Goal: Task Accomplishment & Management: Manage account settings

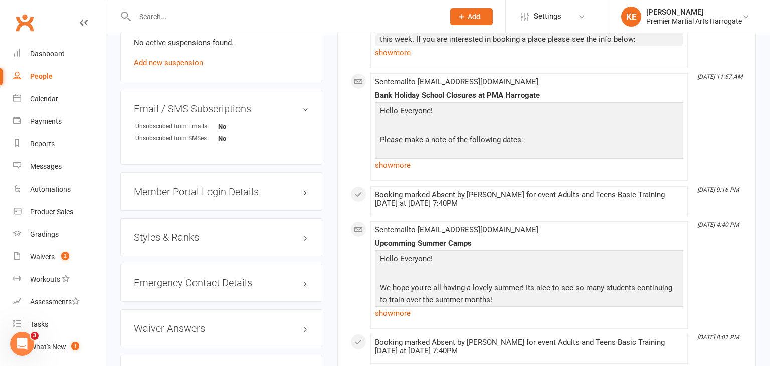
scroll to position [658, 0]
click at [306, 234] on h3 "Styles & Ranks" at bounding box center [221, 237] width 175 height 11
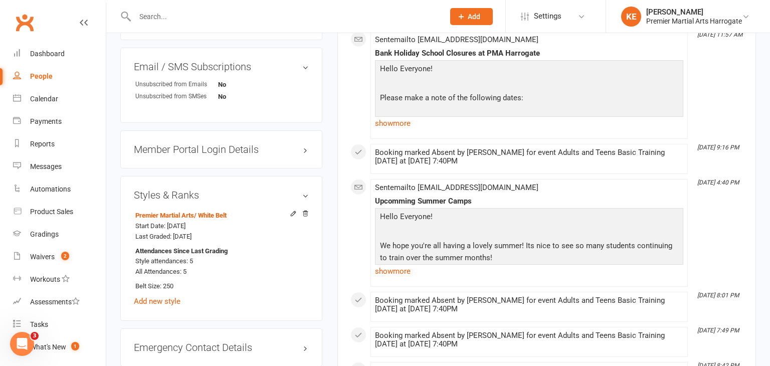
scroll to position [0, 0]
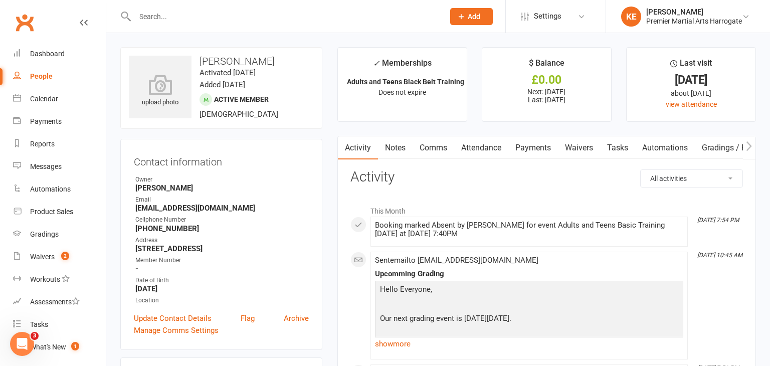
click at [479, 152] on link "Attendance" at bounding box center [481, 147] width 54 height 23
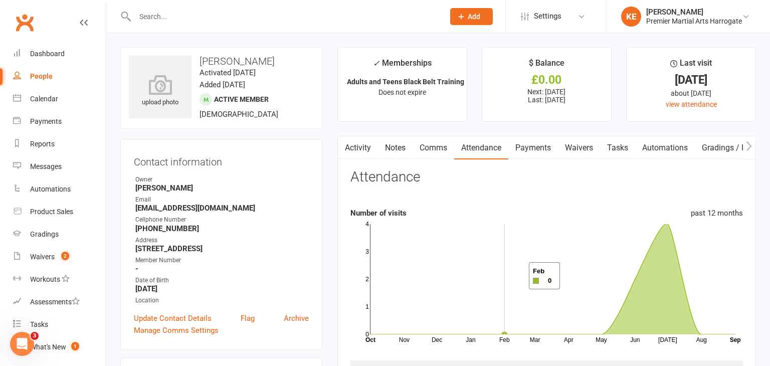
click at [517, 276] on rect at bounding box center [553, 279] width 365 height 110
click at [42, 52] on div "Dashboard" at bounding box center [47, 54] width 35 height 8
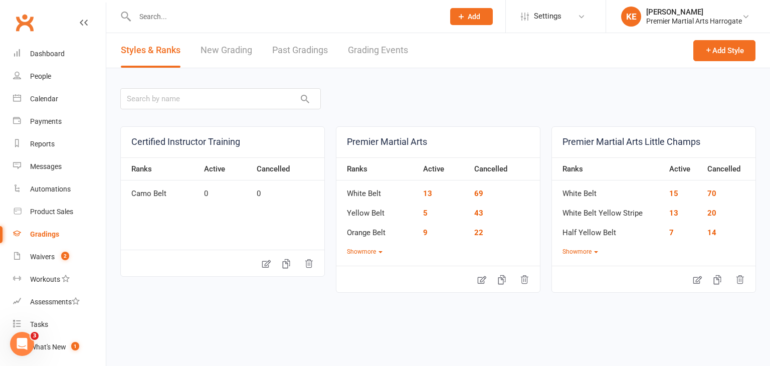
click at [302, 49] on link "Past Gradings" at bounding box center [300, 50] width 56 height 35
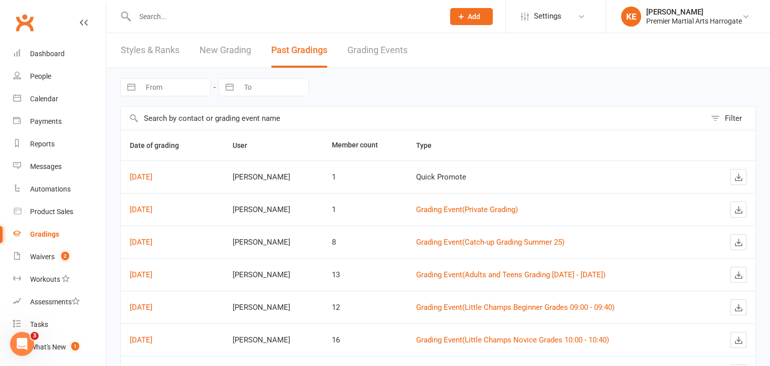
click at [383, 51] on link "Grading Events" at bounding box center [378, 50] width 60 height 35
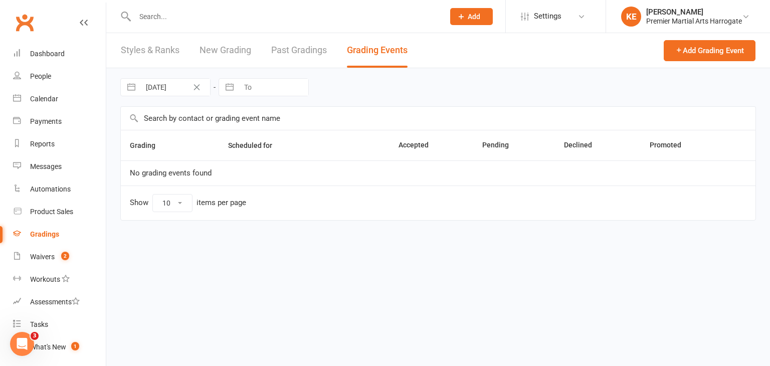
click at [290, 49] on link "Past Gradings" at bounding box center [299, 50] width 56 height 35
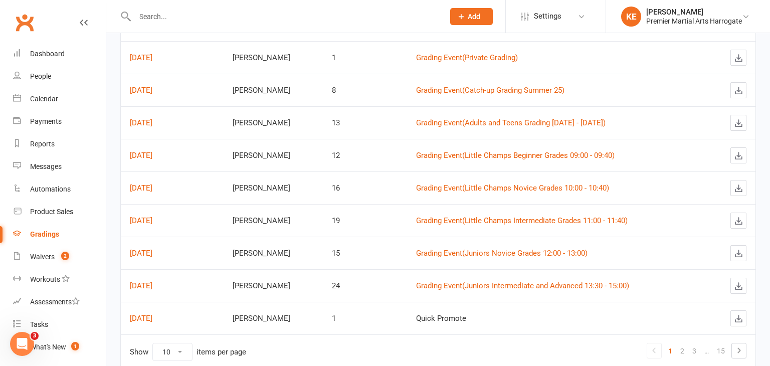
scroll to position [152, 0]
click at [456, 281] on link "Grading Event ( Juniors Intermediate and Advanced 13:30 - 15:00 )" at bounding box center [522, 285] width 213 height 9
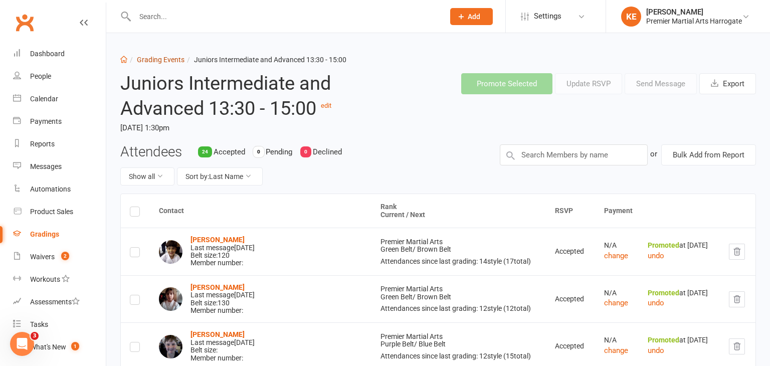
click at [173, 58] on link "Grading Events" at bounding box center [161, 60] width 48 height 8
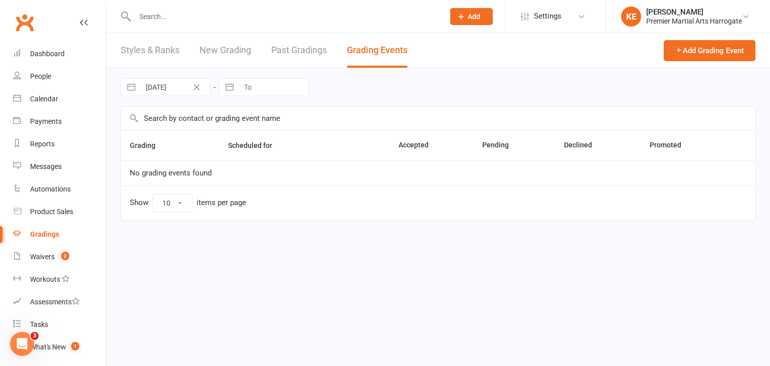
click at [301, 52] on link "Past Gradings" at bounding box center [299, 50] width 56 height 35
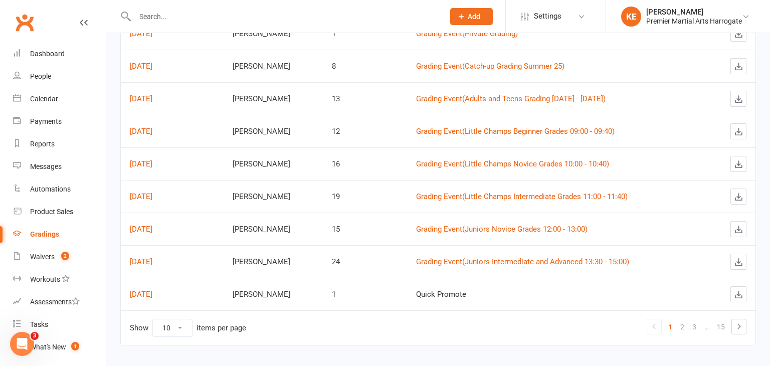
scroll to position [178, 0]
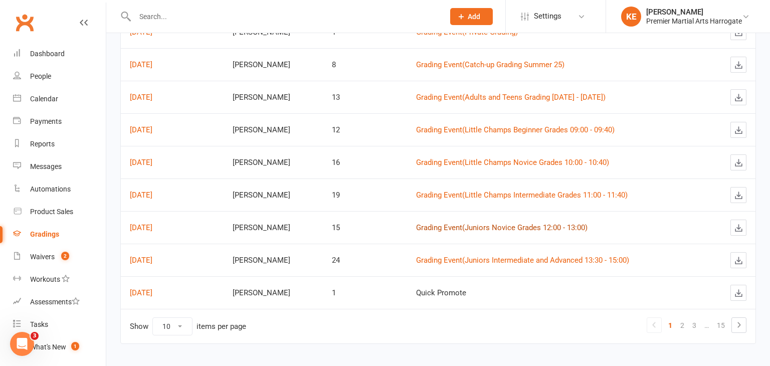
click at [420, 228] on link "Grading Event ( Juniors Novice Grades 12:00 - 13:00 )" at bounding box center [502, 227] width 172 height 9
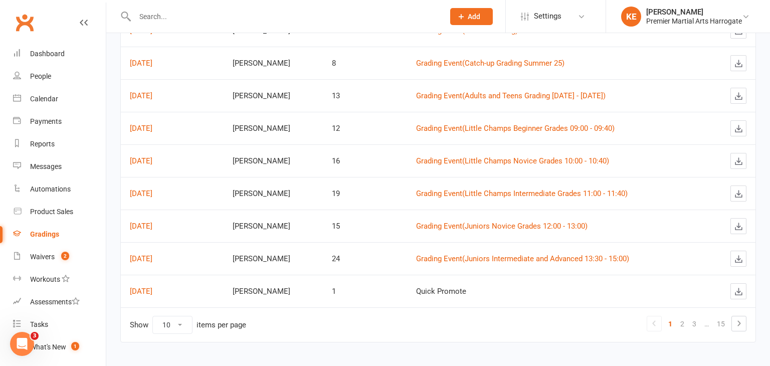
scroll to position [183, 0]
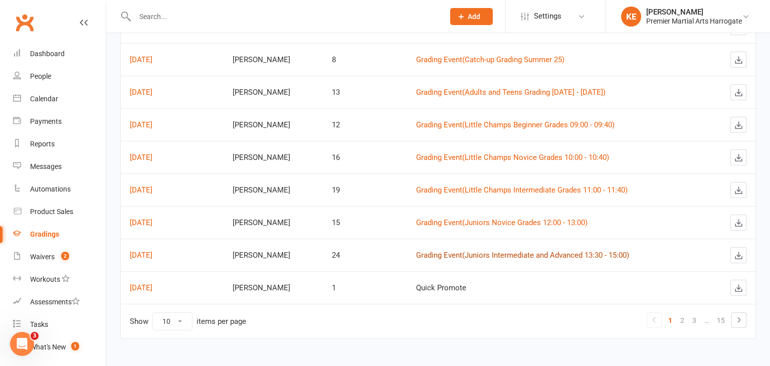
click at [418, 253] on link "Grading Event ( Juniors Intermediate and Advanced 13:30 - 15:00 )" at bounding box center [522, 255] width 213 height 9
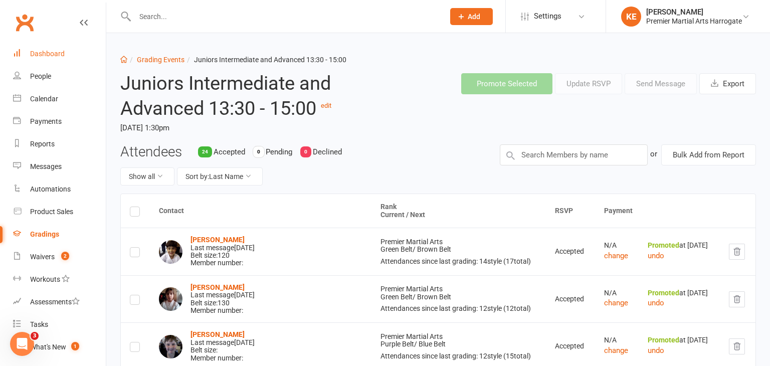
click at [60, 53] on div "Dashboard" at bounding box center [47, 54] width 35 height 8
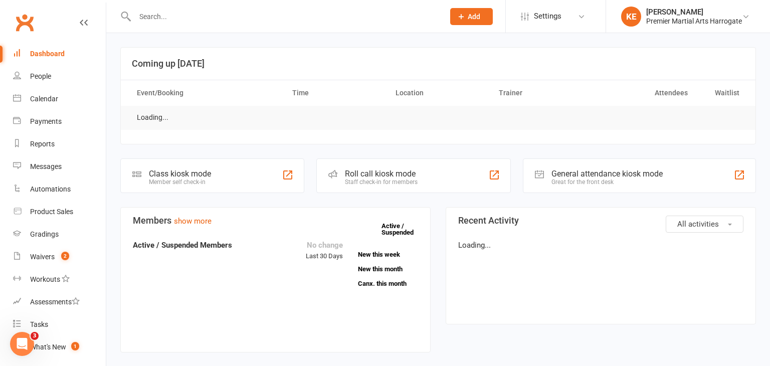
click at [159, 19] on input "text" at bounding box center [284, 17] width 305 height 14
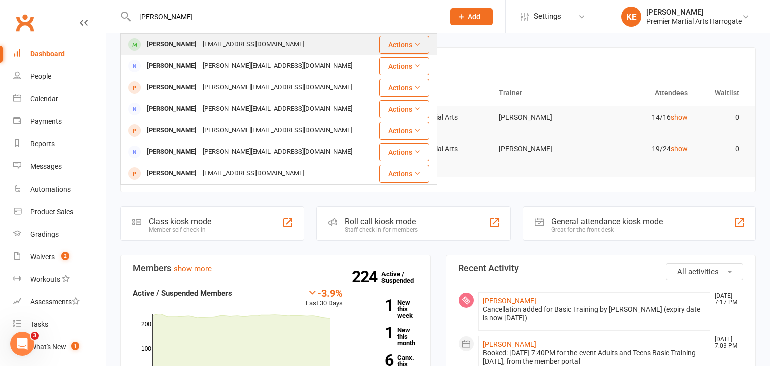
type input "simrah"
click at [152, 41] on div "[PERSON_NAME]" at bounding box center [172, 44] width 56 height 15
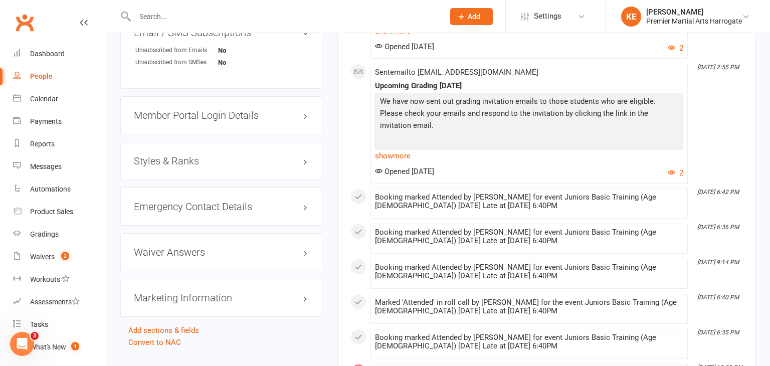
scroll to position [824, 0]
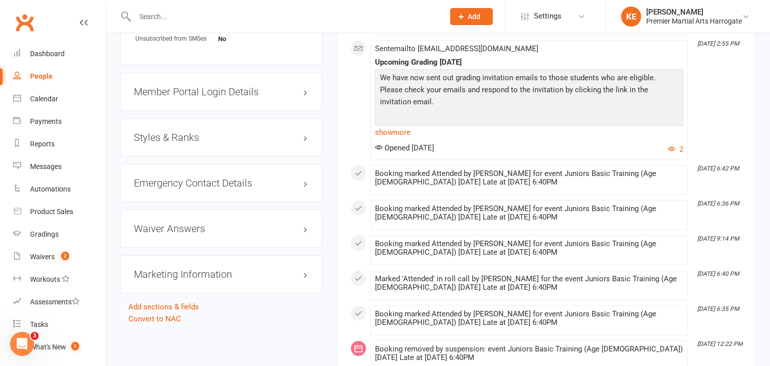
click at [307, 143] on h3 "Styles & Ranks" at bounding box center [221, 137] width 175 height 11
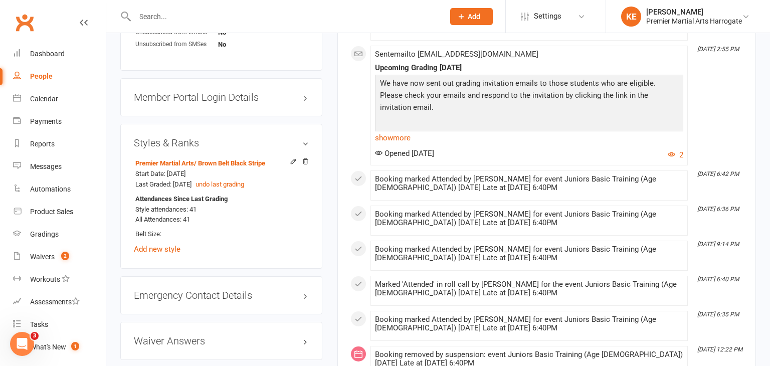
scroll to position [820, 0]
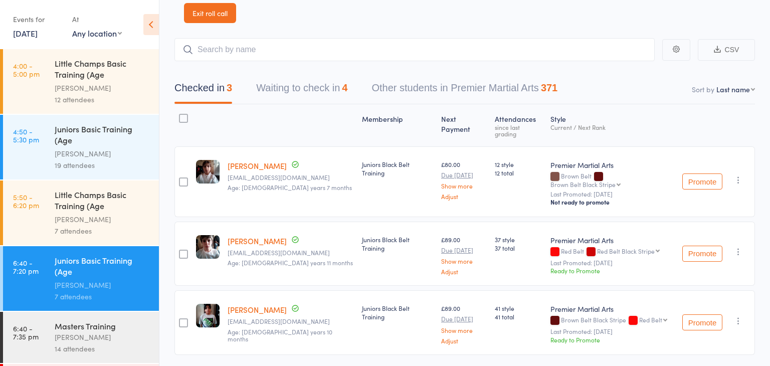
click at [698, 314] on button "Promote" at bounding box center [703, 322] width 40 height 16
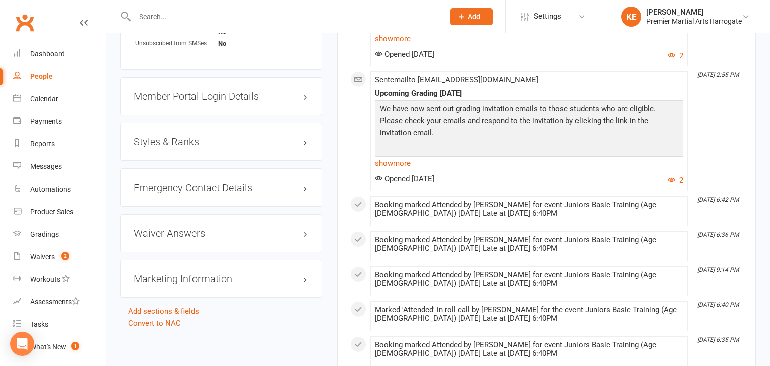
click at [303, 147] on h3 "Styles & Ranks" at bounding box center [221, 141] width 175 height 11
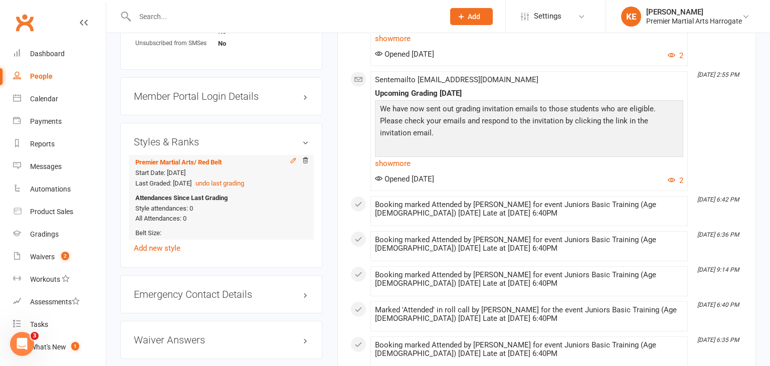
click at [292, 164] on icon at bounding box center [293, 160] width 7 height 7
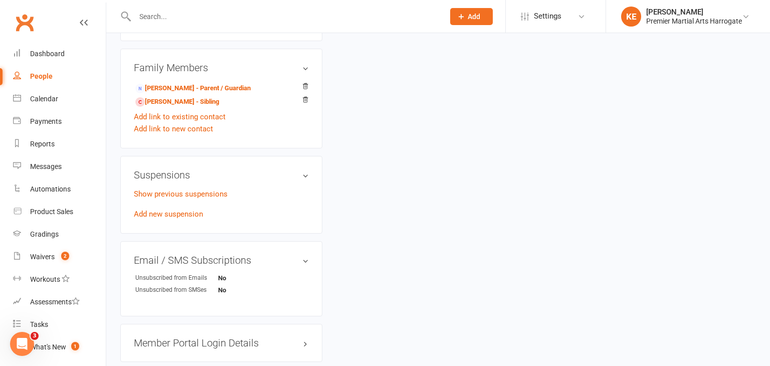
select select "1533"
select select "14881"
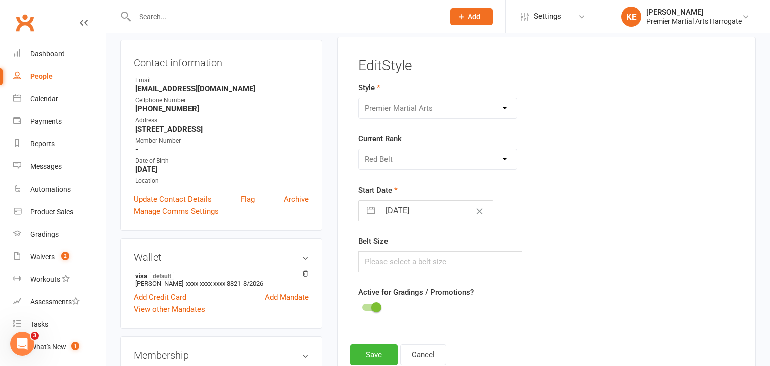
scroll to position [86, 0]
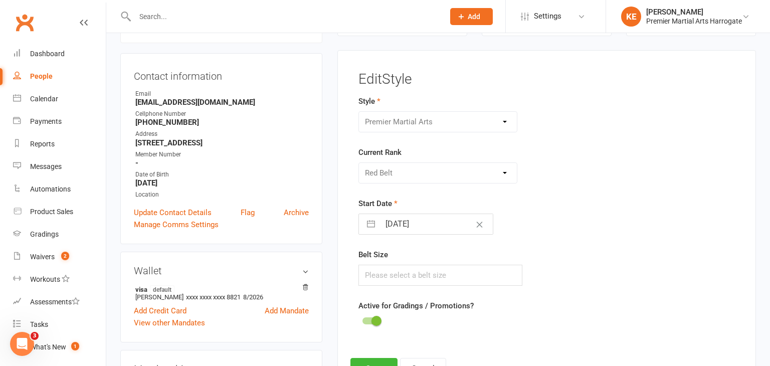
click at [439, 222] on input "17 Dec 2022" at bounding box center [436, 224] width 113 height 20
select select "10"
select select "2022"
select select "11"
select select "2022"
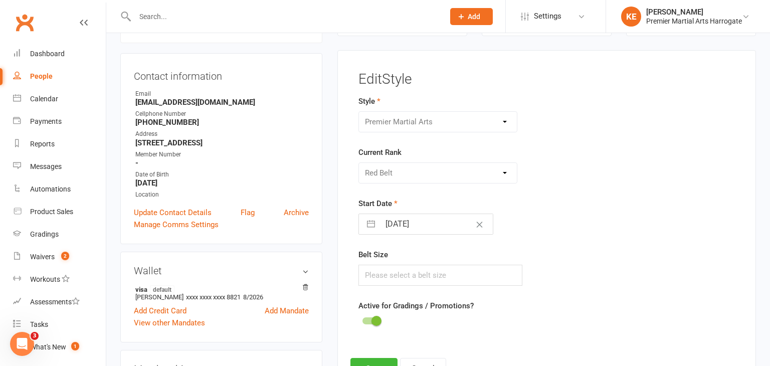
select select "2023"
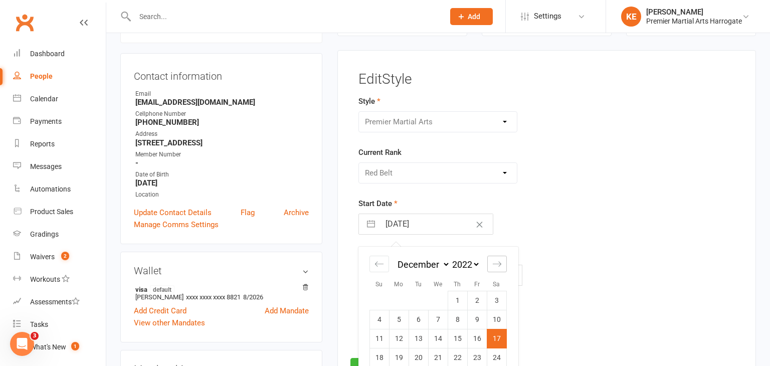
click at [496, 264] on icon "Move forward to switch to the next month." at bounding box center [498, 264] width 10 height 10
select select "2"
select select "2023"
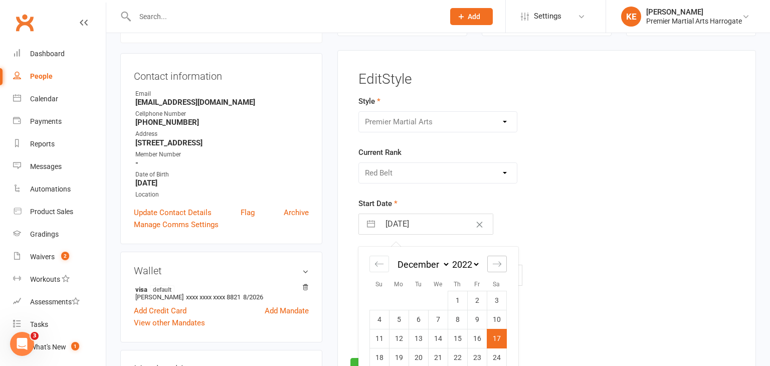
select select "3"
select select "2023"
click at [496, 264] on icon "Move forward to switch to the next month." at bounding box center [498, 264] width 10 height 10
select select "4"
select select "2023"
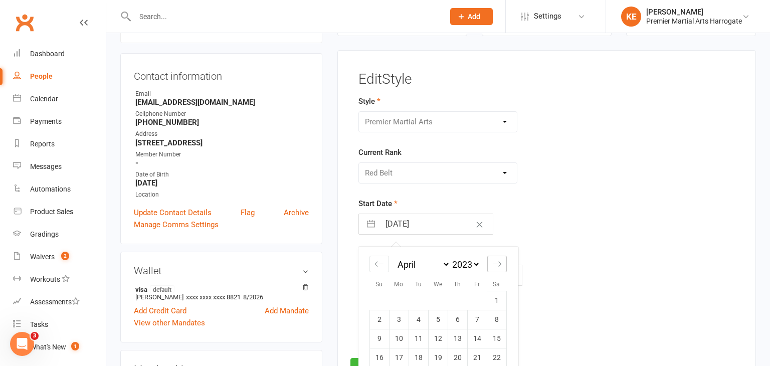
click at [496, 264] on icon "Move forward to switch to the next month." at bounding box center [498, 264] width 10 height 10
select select "5"
select select "2023"
click at [496, 264] on icon "Move forward to switch to the next month." at bounding box center [498, 264] width 10 height 10
select select "6"
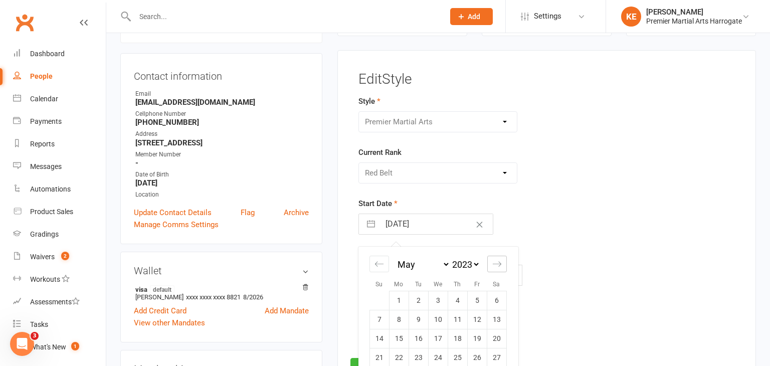
select select "2023"
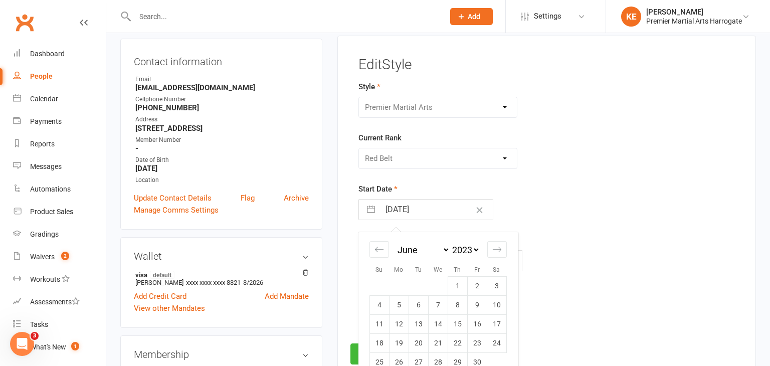
scroll to position [101, 0]
click at [476, 250] on select "2035 2034 2033 2032 2031 2030 2029 2028 2027 2026 2025 2024 2023 2022 2021 2020…" at bounding box center [465, 250] width 30 height 12
select select "4"
select select "2024"
select select "5"
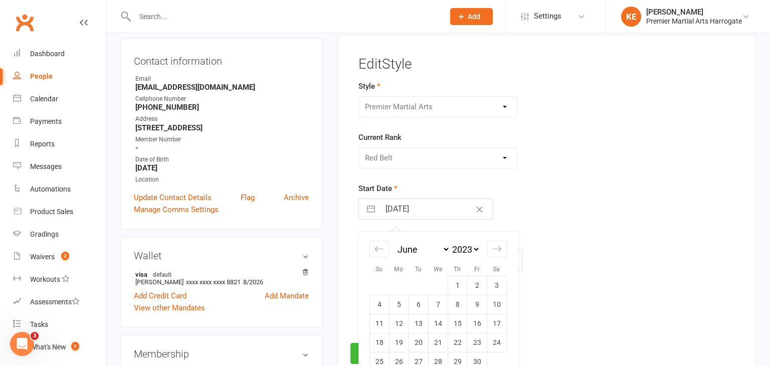
select select "2024"
select select "6"
select select "2024"
click at [474, 250] on select "2035 2034 2033 2032 2031 2030 2029 2028 2027 2026 2025 2024 2023 2022 2021 2020…" at bounding box center [465, 250] width 30 height 12
select select "4"
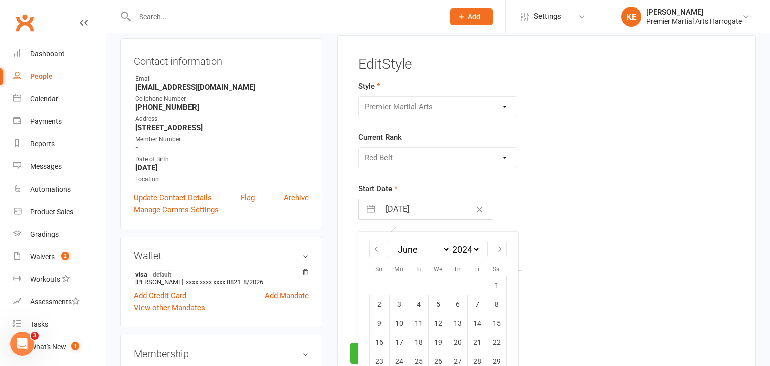
select select "2025"
select select "5"
select select "2025"
select select "6"
select select "2025"
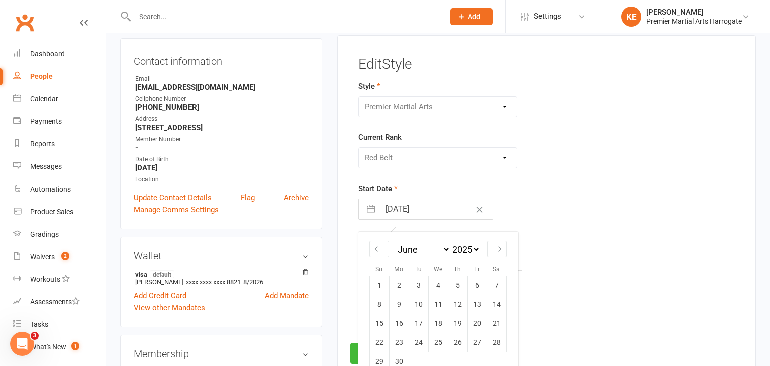
scroll to position [176, 0]
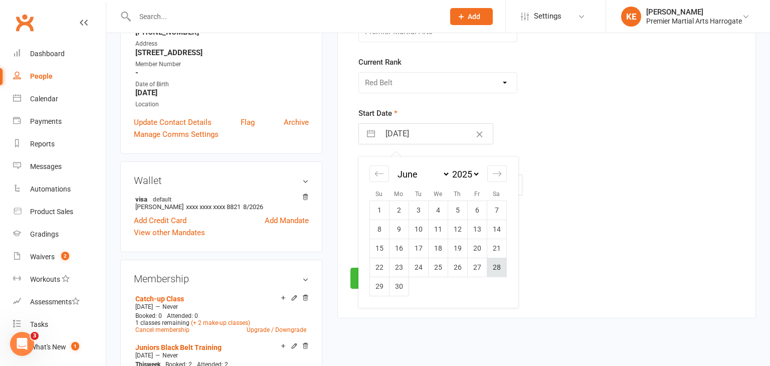
click at [496, 263] on td "28" at bounding box center [497, 267] width 20 height 19
type input "28 Jun 2025"
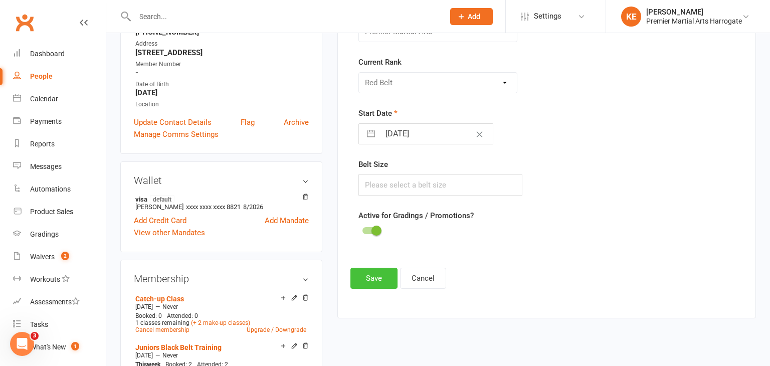
click at [372, 273] on button "Save" at bounding box center [374, 278] width 47 height 21
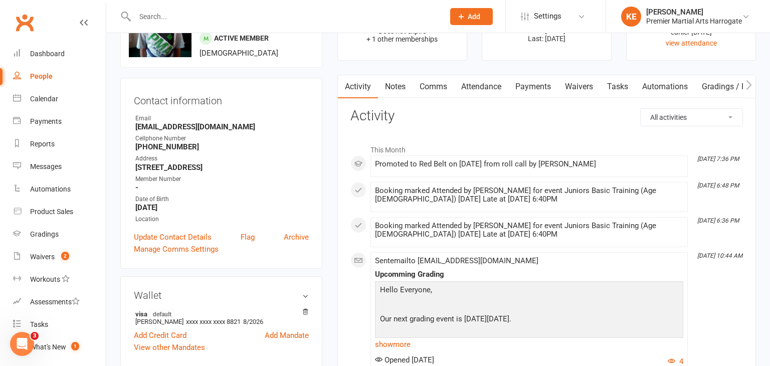
scroll to position [0, 0]
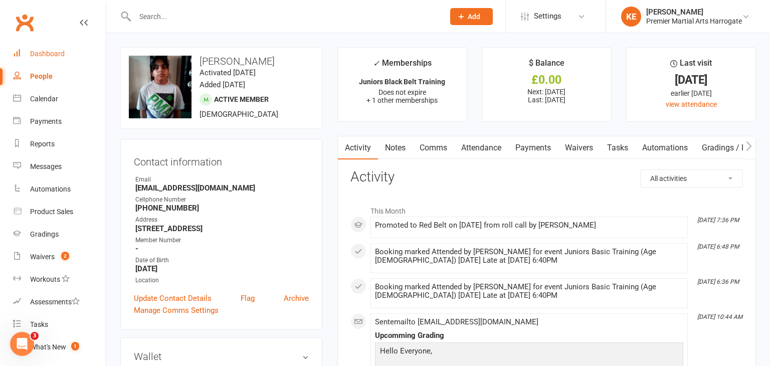
click at [44, 51] on div "Dashboard" at bounding box center [47, 54] width 35 height 8
